Goal: Find specific page/section: Find specific page/section

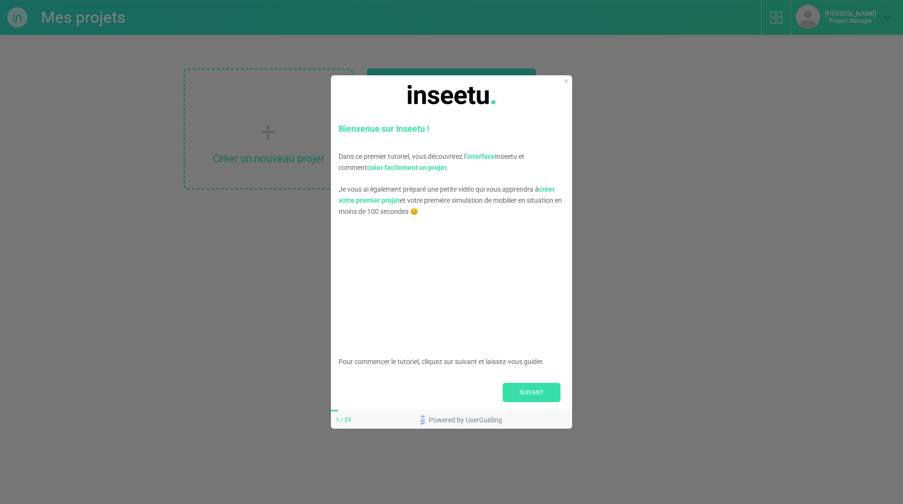
click at [567, 82] on div at bounding box center [451, 94] width 241 height 39
click at [565, 81] on icon "Close Preview" at bounding box center [566, 81] width 4 height 4
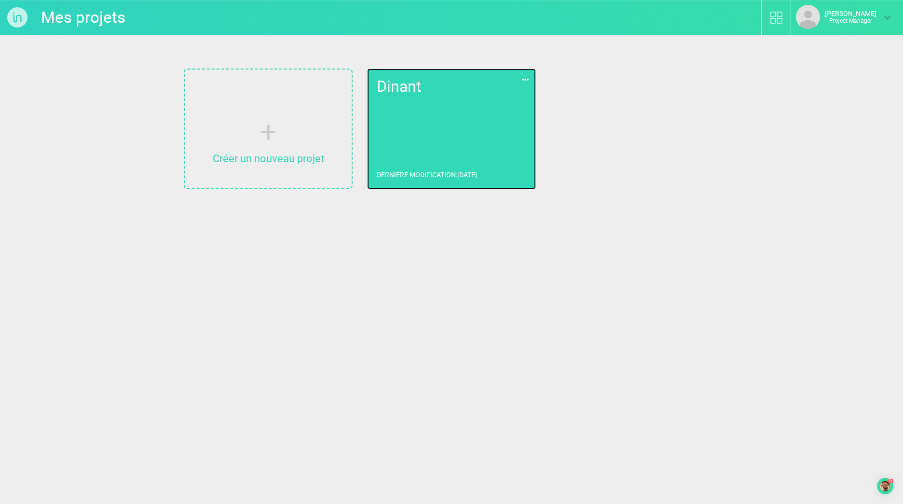
click at [478, 110] on link "Dinant Dernière modification : [DATE]" at bounding box center [451, 128] width 169 height 121
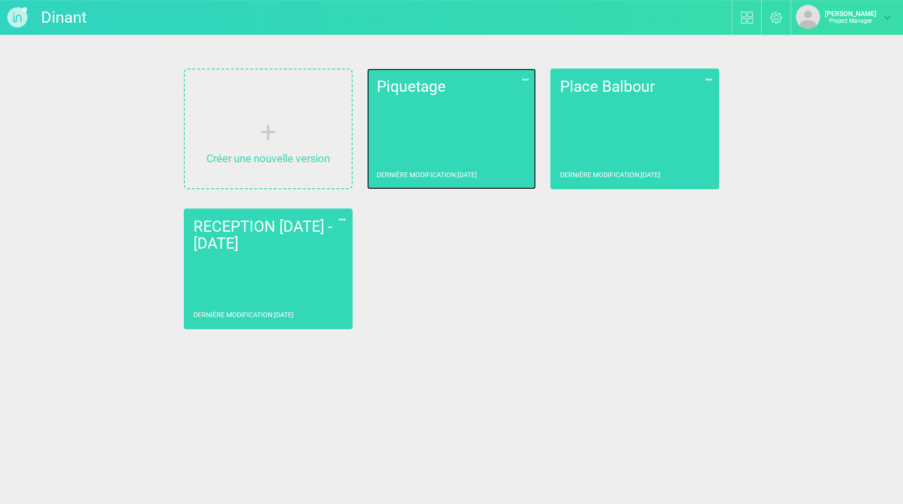
click at [478, 110] on link "Piquetage Dernière modification : [DATE]" at bounding box center [451, 128] width 169 height 121
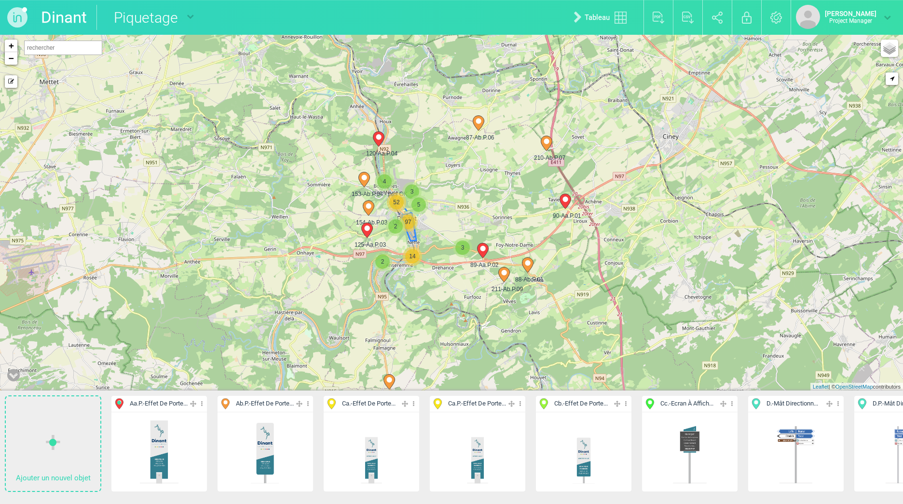
drag, startPoint x: 392, startPoint y: 167, endPoint x: 406, endPoint y: 222, distance: 56.9
click at [406, 222] on div "97" at bounding box center [407, 221] width 19 height 19
click at [11, 49] on link "+" at bounding box center [11, 46] width 13 height 13
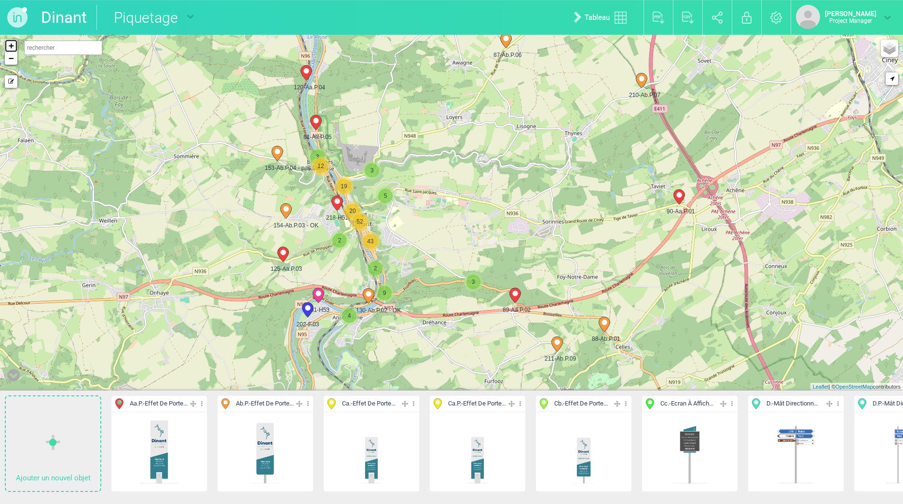
click at [12, 47] on link "+" at bounding box center [11, 46] width 13 height 13
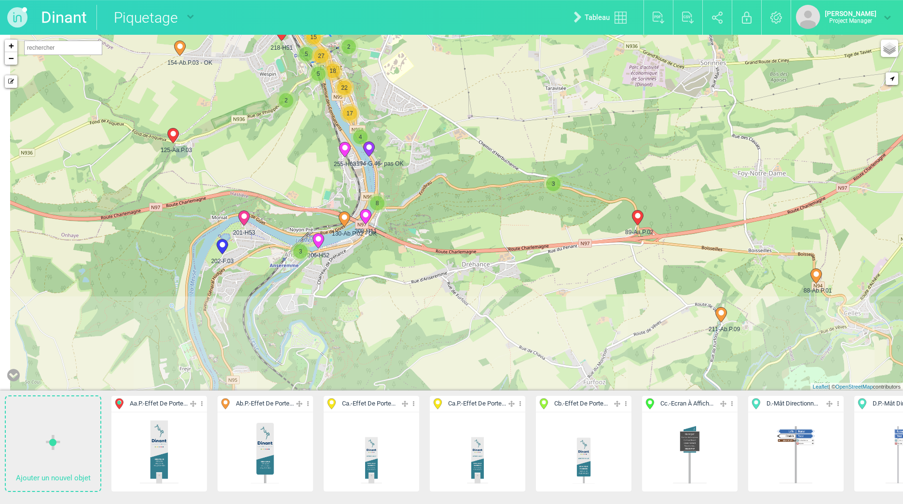
drag, startPoint x: 382, startPoint y: 236, endPoint x: 426, endPoint y: 117, distance: 126.7
click at [426, 117] on div "210-Ab.P.07 90-Aa.P.01 87-Ab.P.06 88-Ab.P.01 3 2 2" at bounding box center [451, 212] width 903 height 355
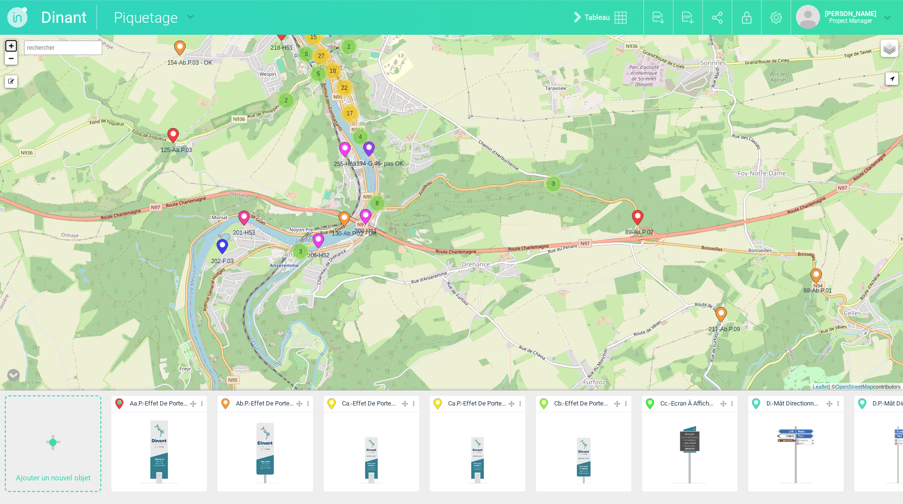
click at [10, 48] on link "+" at bounding box center [11, 46] width 13 height 13
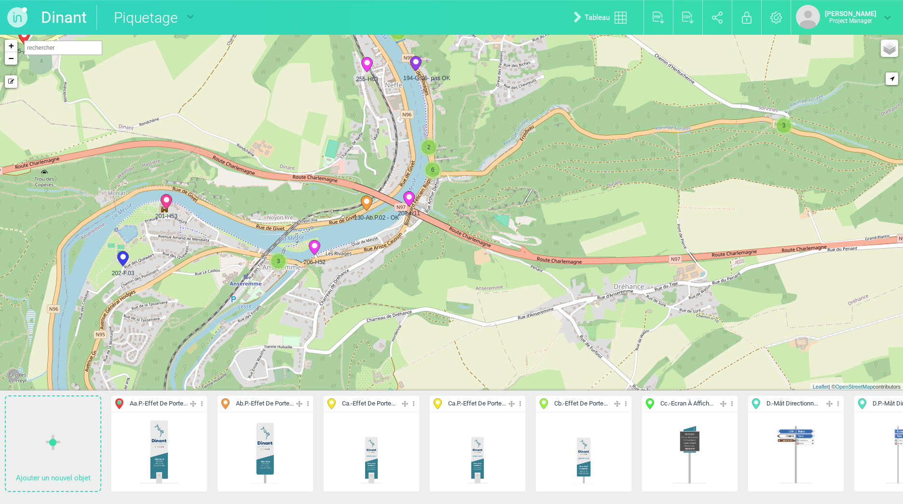
drag, startPoint x: 219, startPoint y: 172, endPoint x: 356, endPoint y: 147, distance: 139.8
click at [356, 147] on div "90-Aa.P.01 88-Ab.P.01 211-Ab.P.09 89-Aa.P.02 3 2 3" at bounding box center [451, 212] width 903 height 355
click at [10, 47] on link "+" at bounding box center [11, 46] width 13 height 13
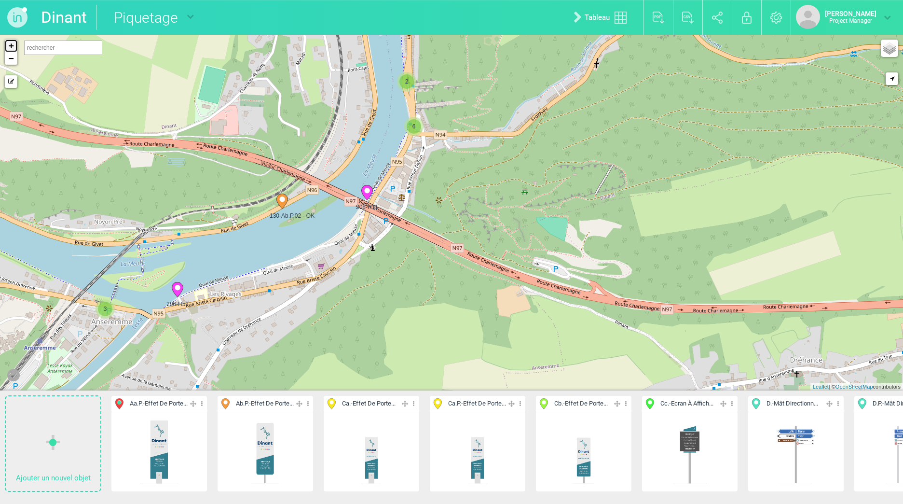
click at [10, 47] on link "+" at bounding box center [11, 46] width 13 height 13
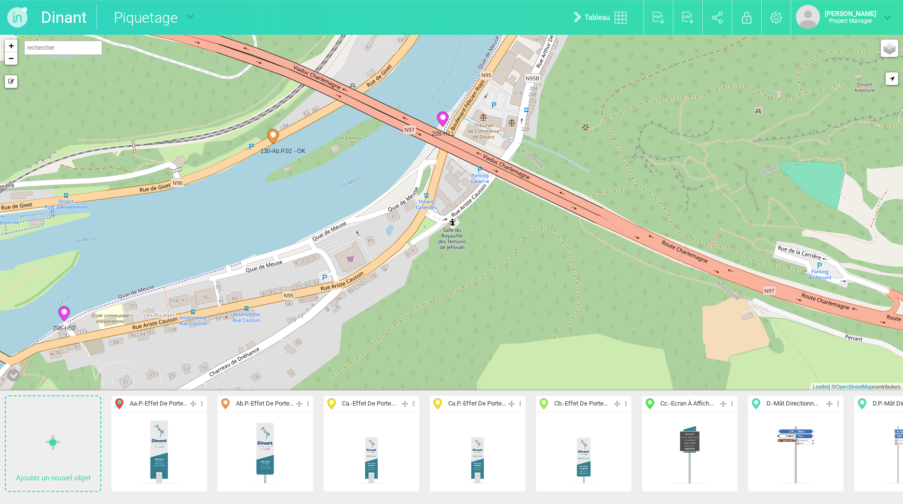
drag, startPoint x: 291, startPoint y: 288, endPoint x: 452, endPoint y: 226, distance: 172.7
click at [452, 226] on div "202-F.03 201-H53 130-Ab.P.02 - OK 206-H52 208-H11" at bounding box center [451, 212] width 903 height 355
click at [441, 119] on icon at bounding box center [442, 119] width 11 height 15
select select "778"
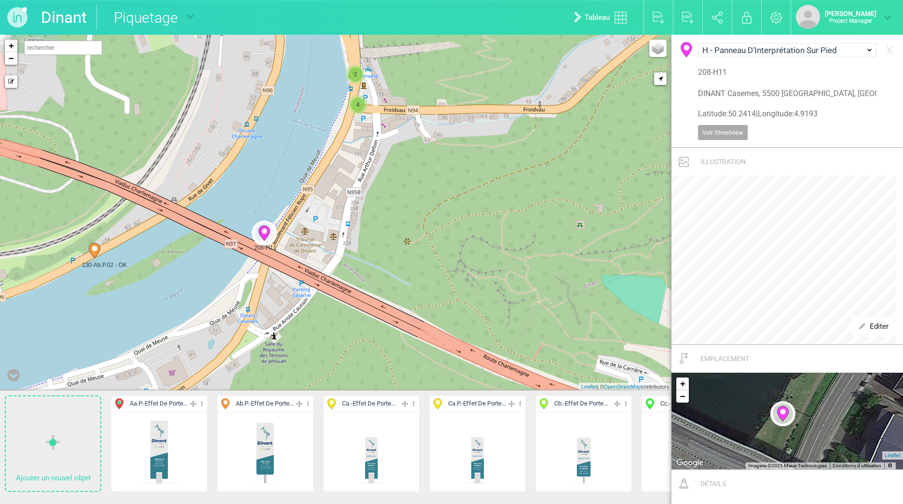
drag, startPoint x: 441, startPoint y: 119, endPoint x: 376, endPoint y: 235, distance: 133.2
click at [376, 235] on div "130-Ab.P.02 - OK 195-H33 2 201-H53 206-H52 208-H11" at bounding box center [335, 212] width 671 height 355
